Goal: Transaction & Acquisition: Purchase product/service

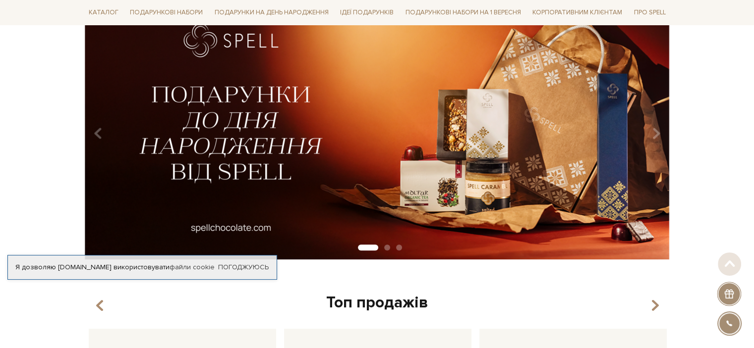
scroll to position [113, 0]
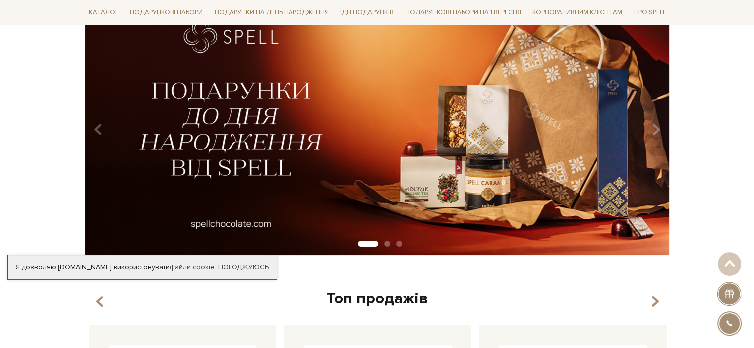
click at [293, 168] on img at bounding box center [377, 126] width 585 height 259
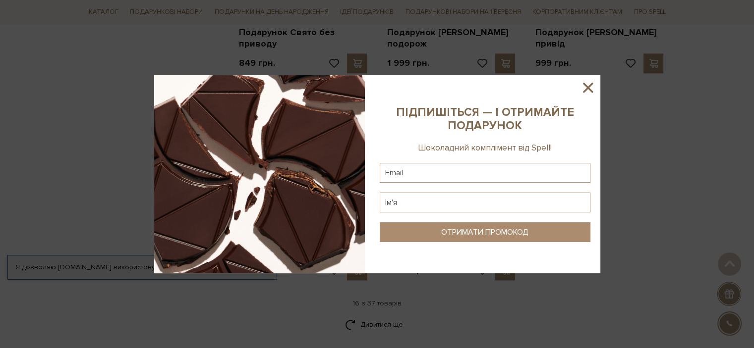
scroll to position [1155, 0]
click at [591, 90] on icon at bounding box center [588, 88] width 10 height 10
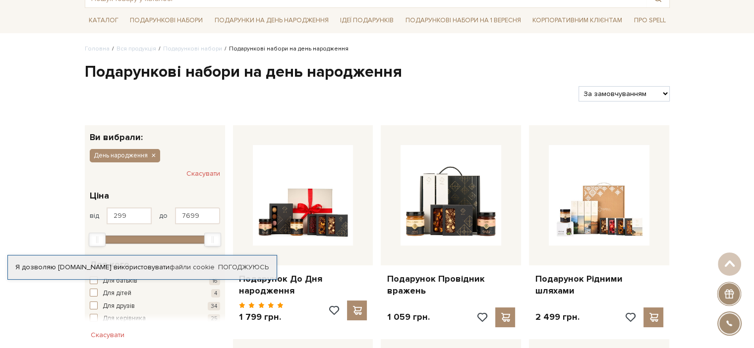
scroll to position [0, 0]
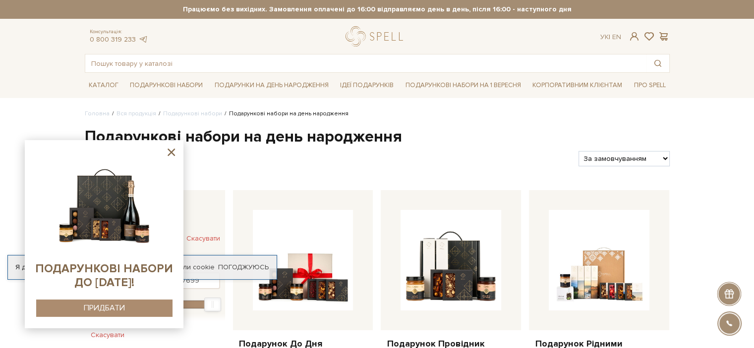
click at [173, 151] on icon at bounding box center [170, 152] width 7 height 7
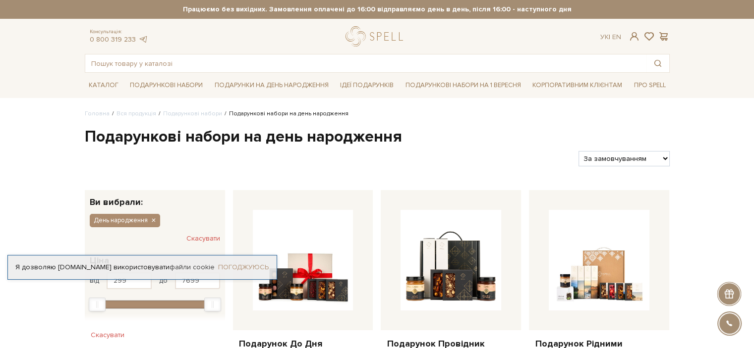
click at [232, 268] on link "Погоджуюсь" at bounding box center [243, 267] width 51 height 9
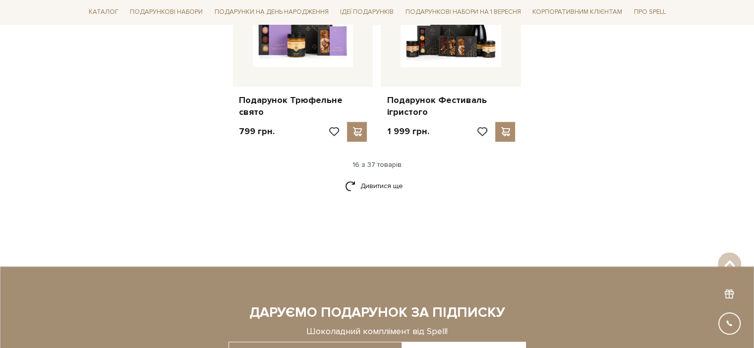
scroll to position [1293, 0]
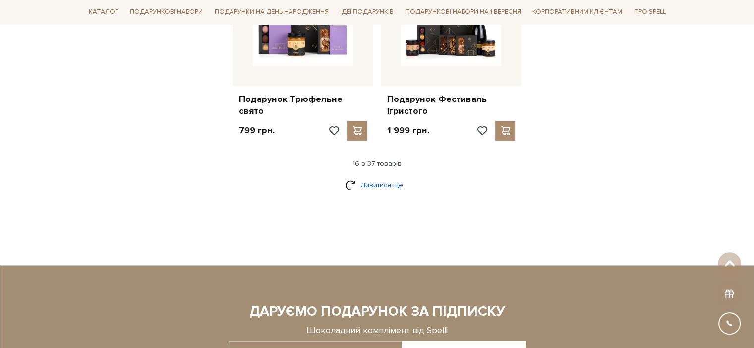
click at [370, 183] on link "Дивитися ще" at bounding box center [377, 184] width 64 height 17
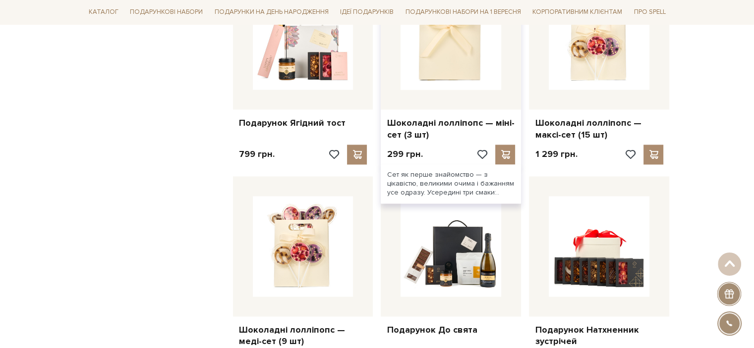
scroll to position [1476, 0]
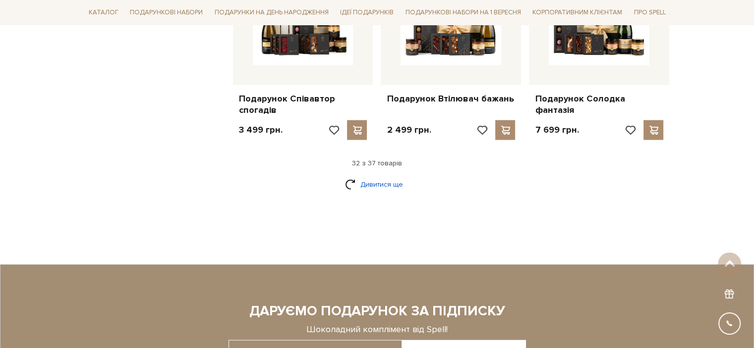
click at [376, 176] on link "Дивитися ще" at bounding box center [377, 184] width 64 height 17
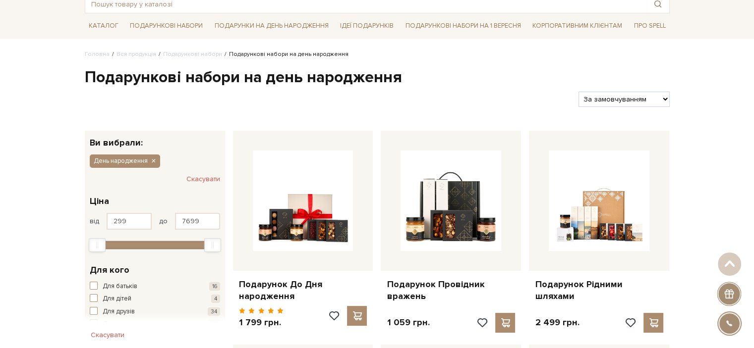
scroll to position [0, 0]
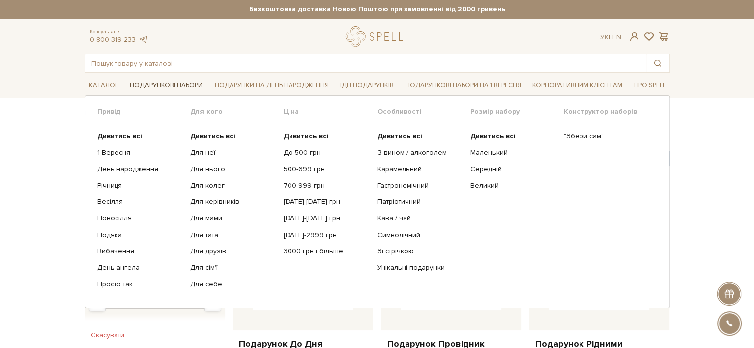
click at [161, 86] on link "Подарункові набори" at bounding box center [166, 85] width 81 height 15
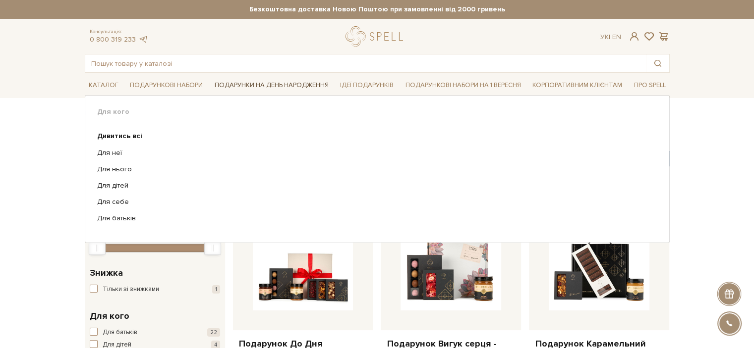
click at [287, 89] on link "Подарунки на День народження" at bounding box center [272, 85] width 122 height 15
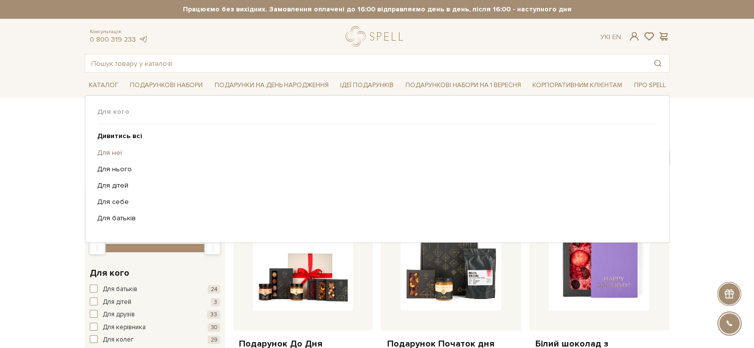
click at [111, 153] on link "Для неї" at bounding box center [373, 153] width 553 height 9
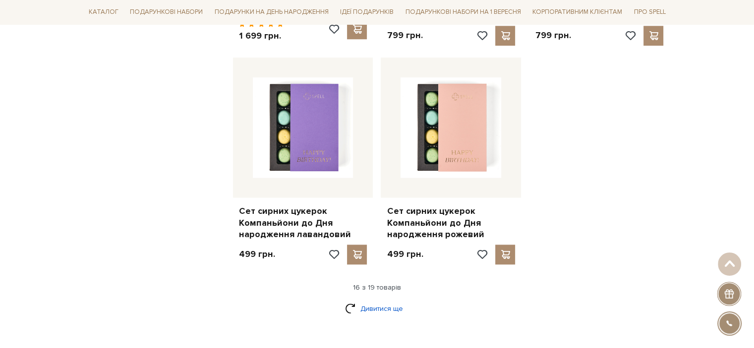
scroll to position [1221, 0]
click at [369, 300] on link "Дивитися ще" at bounding box center [377, 308] width 64 height 17
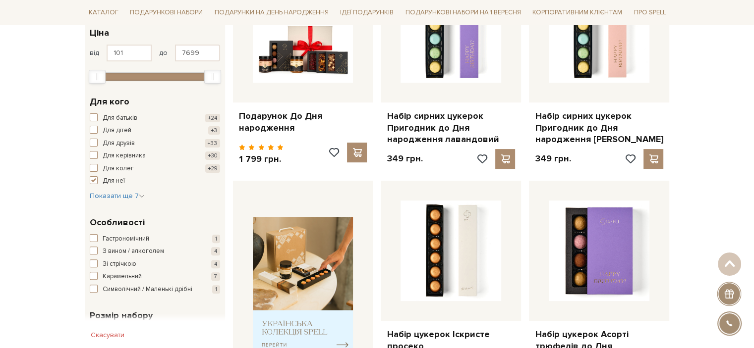
scroll to position [0, 0]
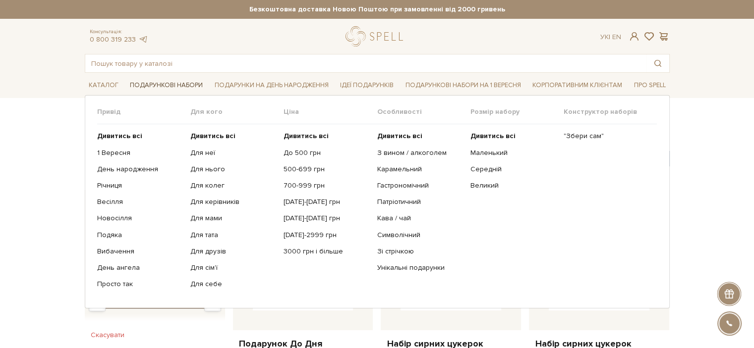
click at [176, 85] on link "Подарункові набори" at bounding box center [166, 85] width 81 height 15
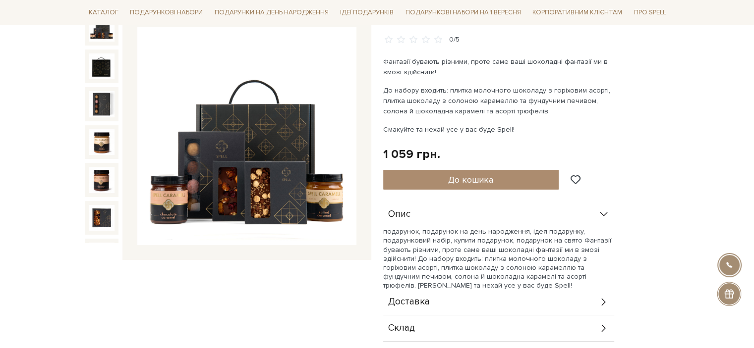
scroll to position [124, 0]
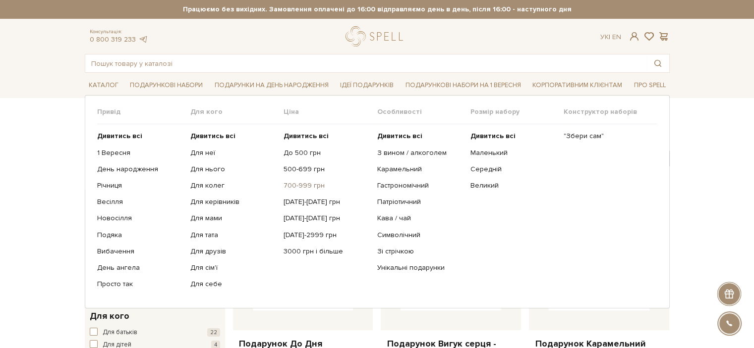
click at [295, 185] on link "700-999 грн" at bounding box center [326, 185] width 86 height 9
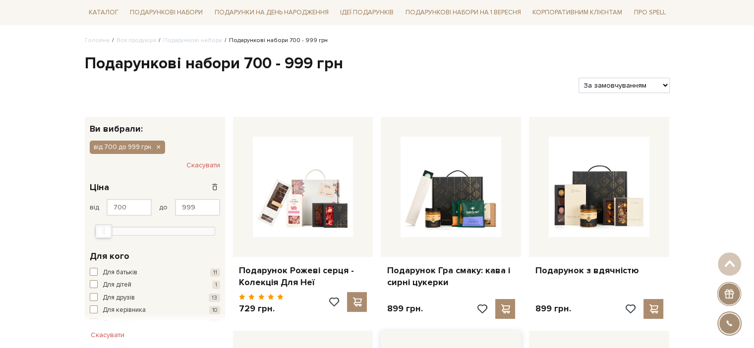
scroll to position [63, 0]
